Goal: Information Seeking & Learning: Learn about a topic

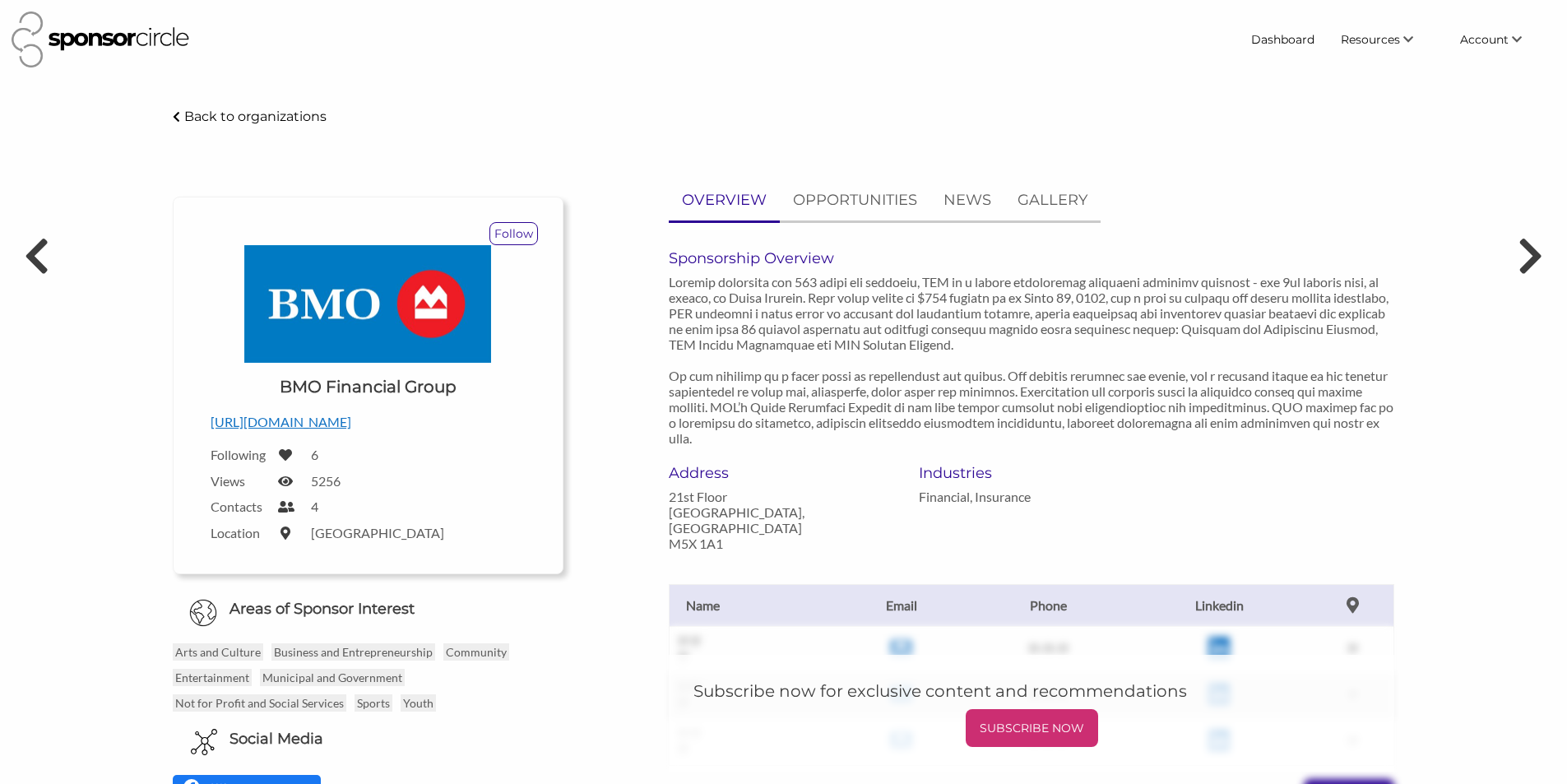
click at [173, 115] on icon at bounding box center [176, 117] width 8 height 12
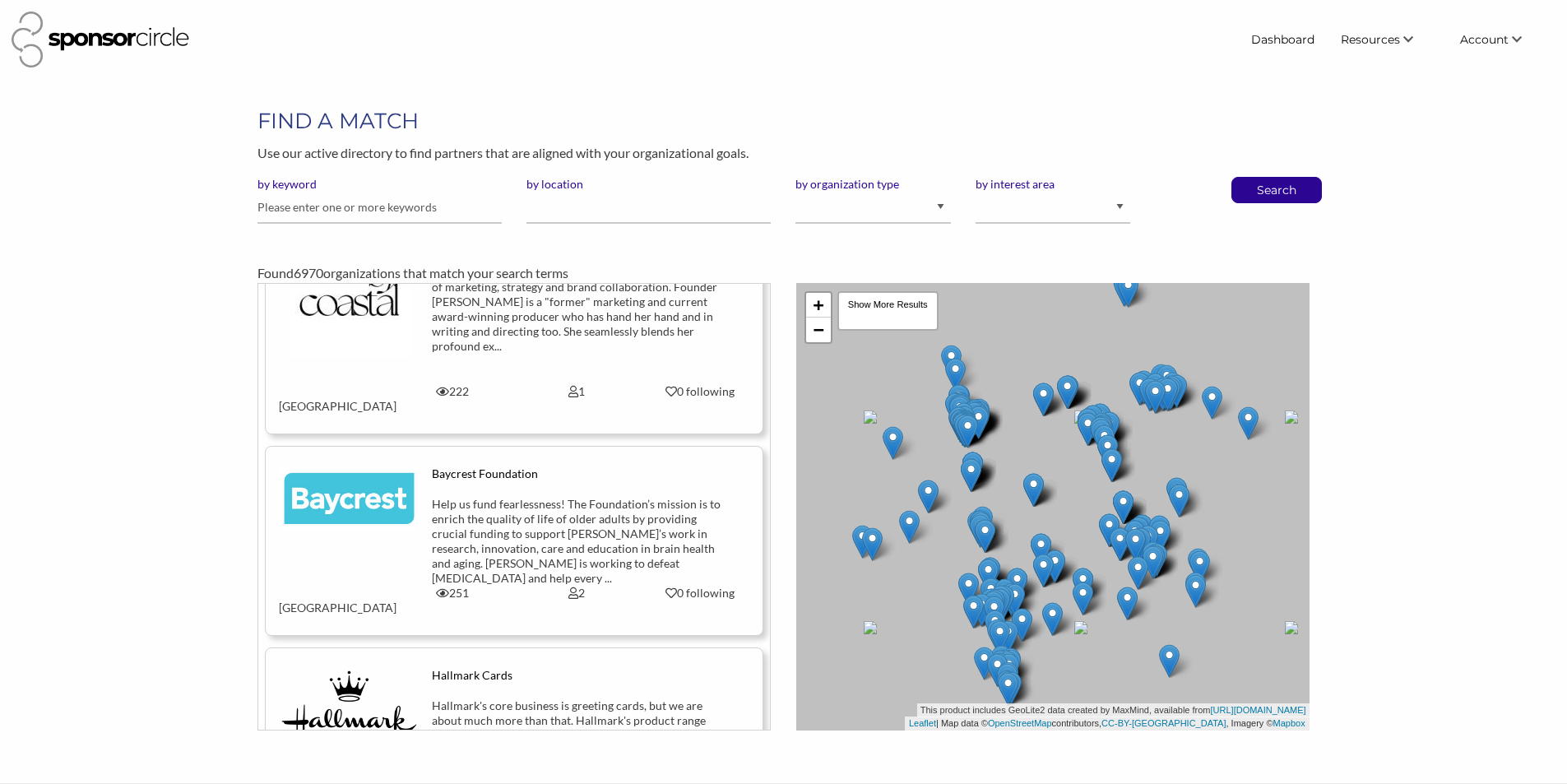
scroll to position [22041, 0]
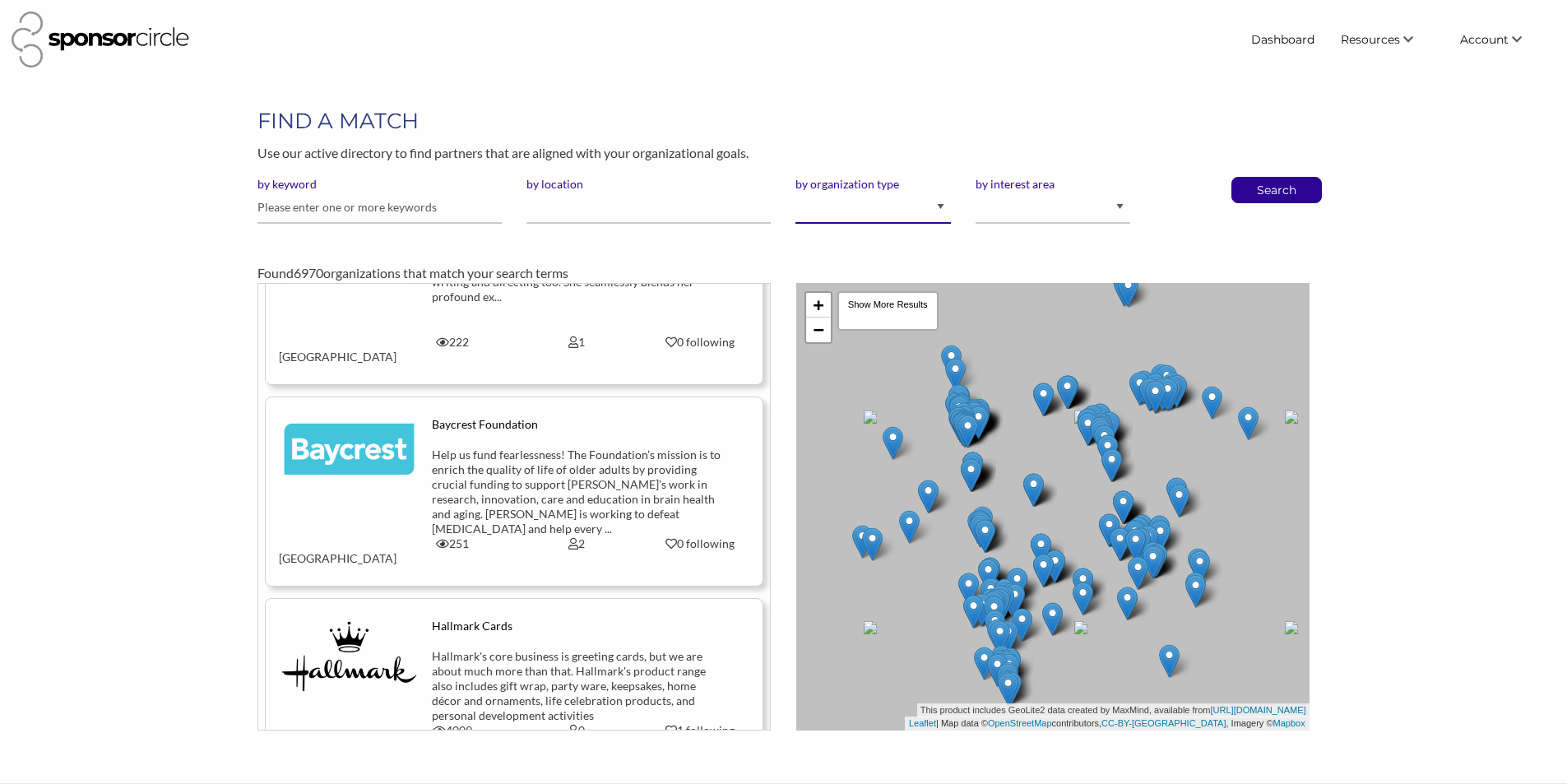
click at [926, 208] on select "I am an event organizer seeking new partnerships with suppliers, exhibitors or …" at bounding box center [872, 208] width 154 height 32
select select "Property"
click at [795, 192] on select "I am an event organizer seeking new partnerships with suppliers, exhibitors or …" at bounding box center [872, 208] width 154 height 32
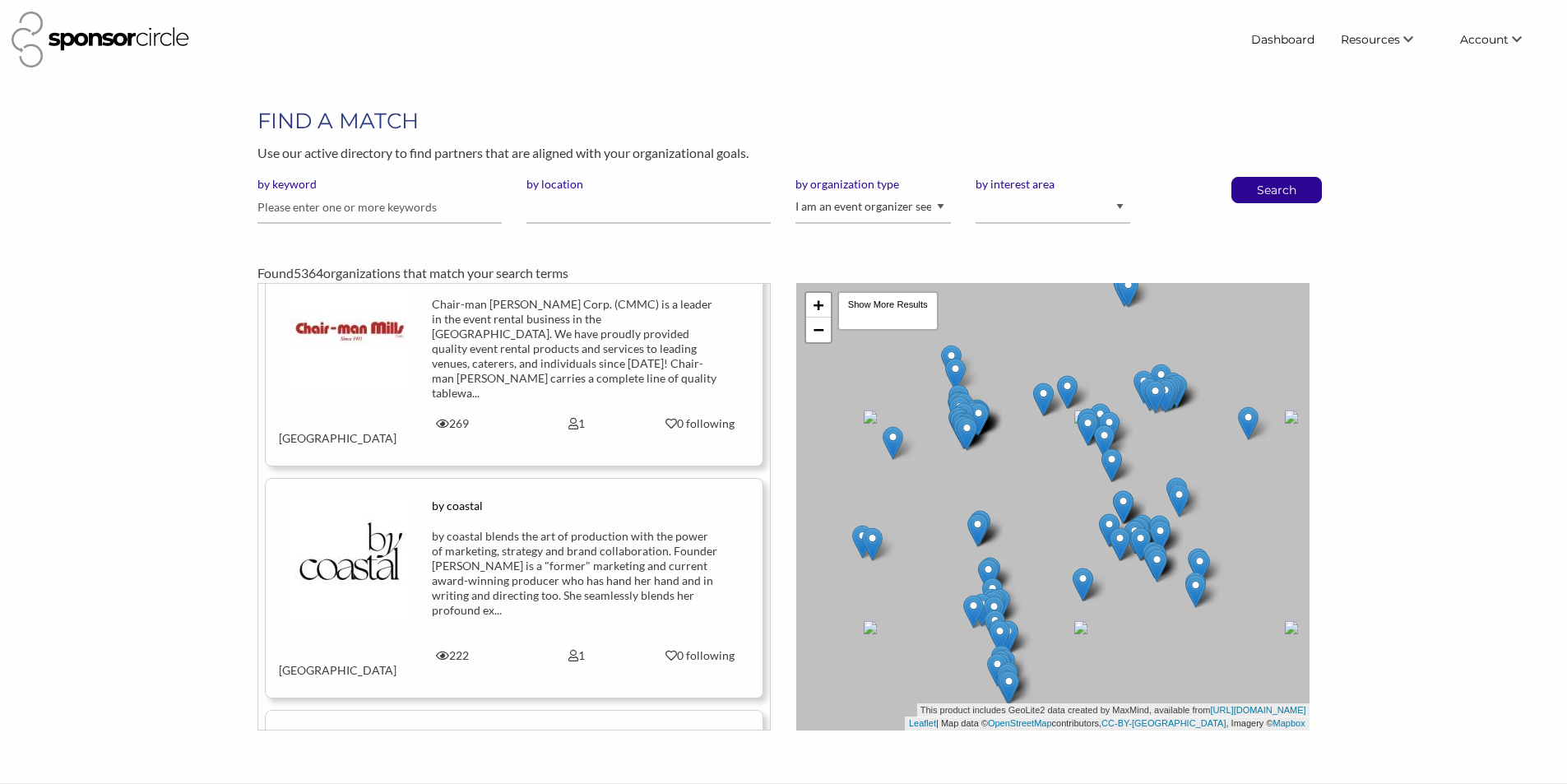
scroll to position [14063, 0]
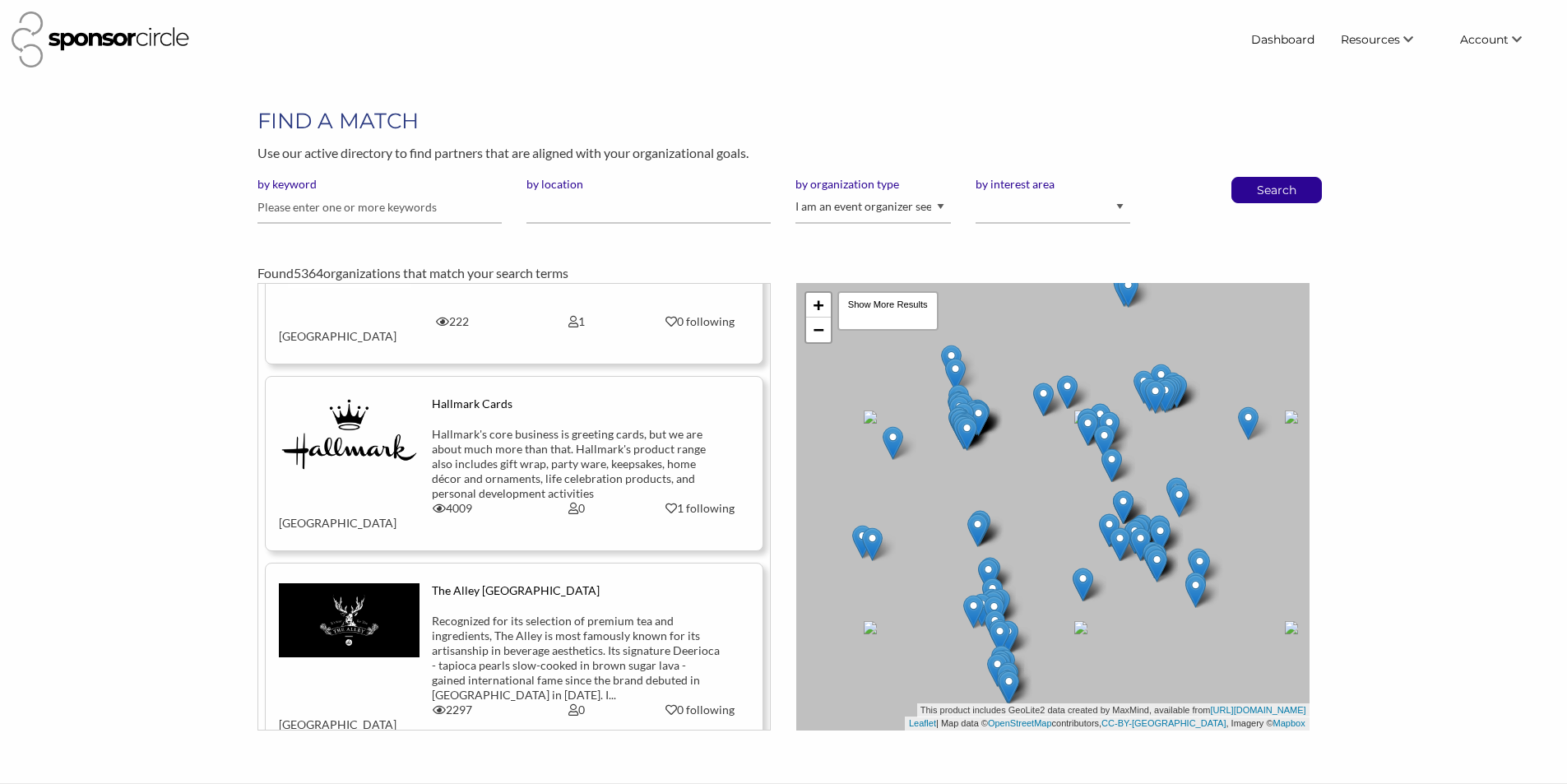
click at [124, 186] on main "FIND A MATCH Use our active directory to find partners that are aligned with yo…" at bounding box center [784, 418] width 1567 height 624
